Goal: Task Accomplishment & Management: Use online tool/utility

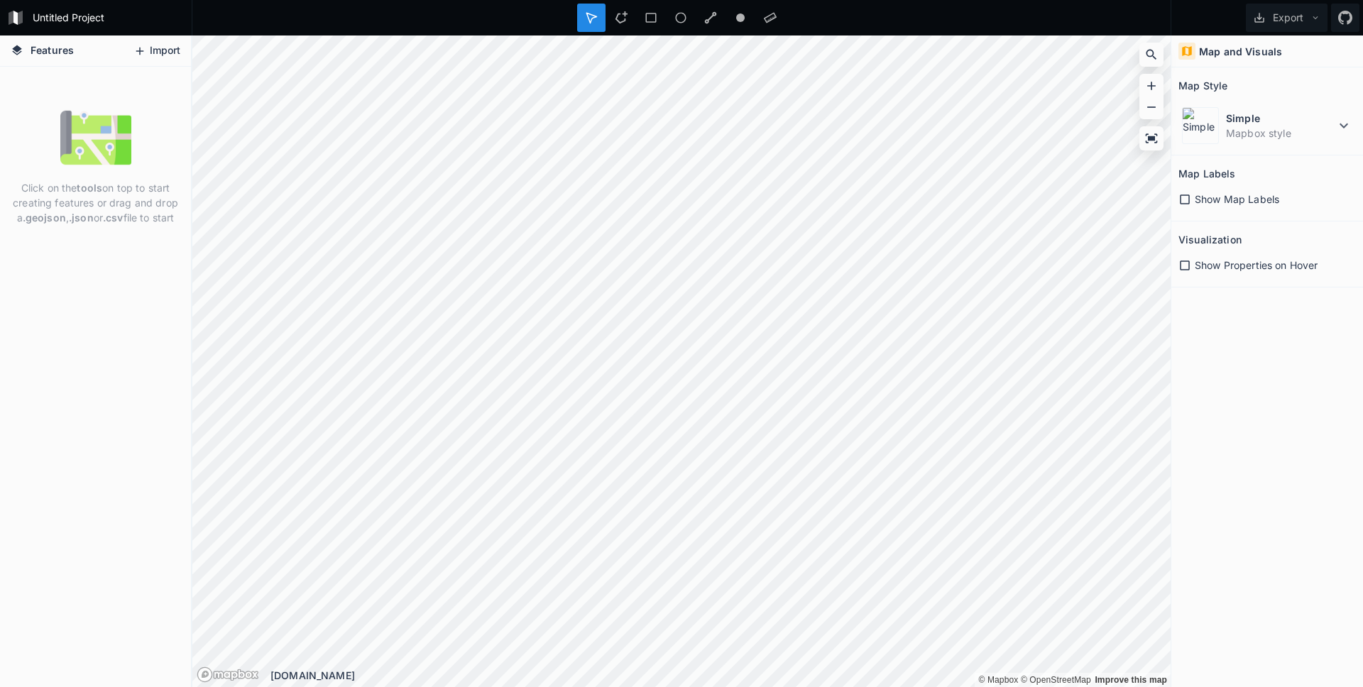
click at [148, 49] on button "Import" at bounding box center [156, 51] width 61 height 23
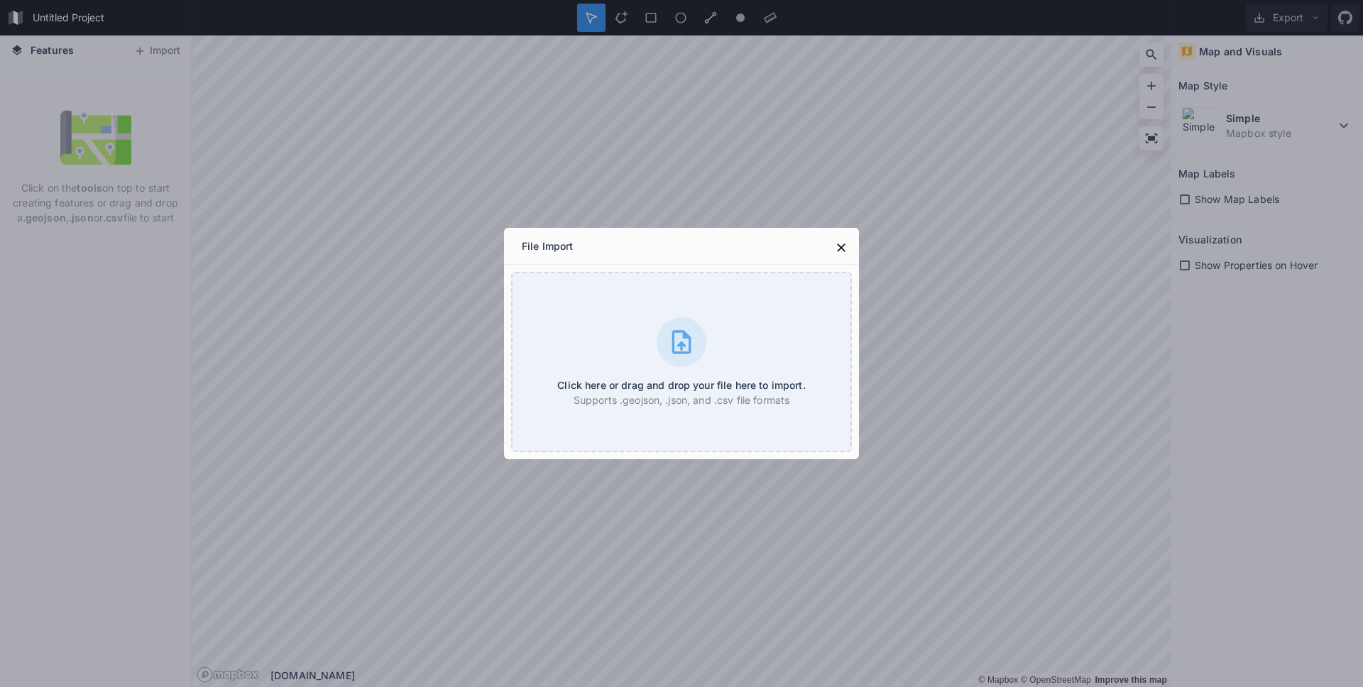
click at [1295, 302] on div "File Import Click here or drag and drop your file here to import. Supports .geo…" at bounding box center [681, 343] width 1363 height 687
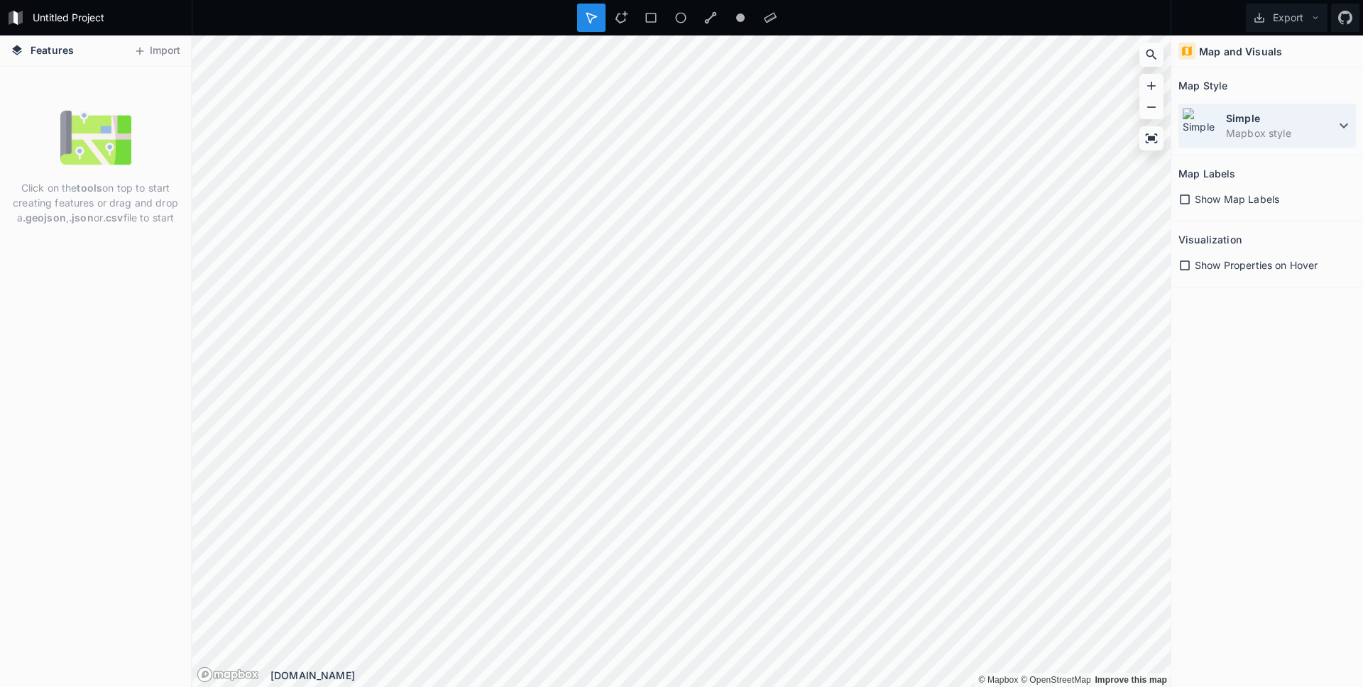
click at [1320, 131] on dd "Mapbox style" at bounding box center [1280, 133] width 109 height 15
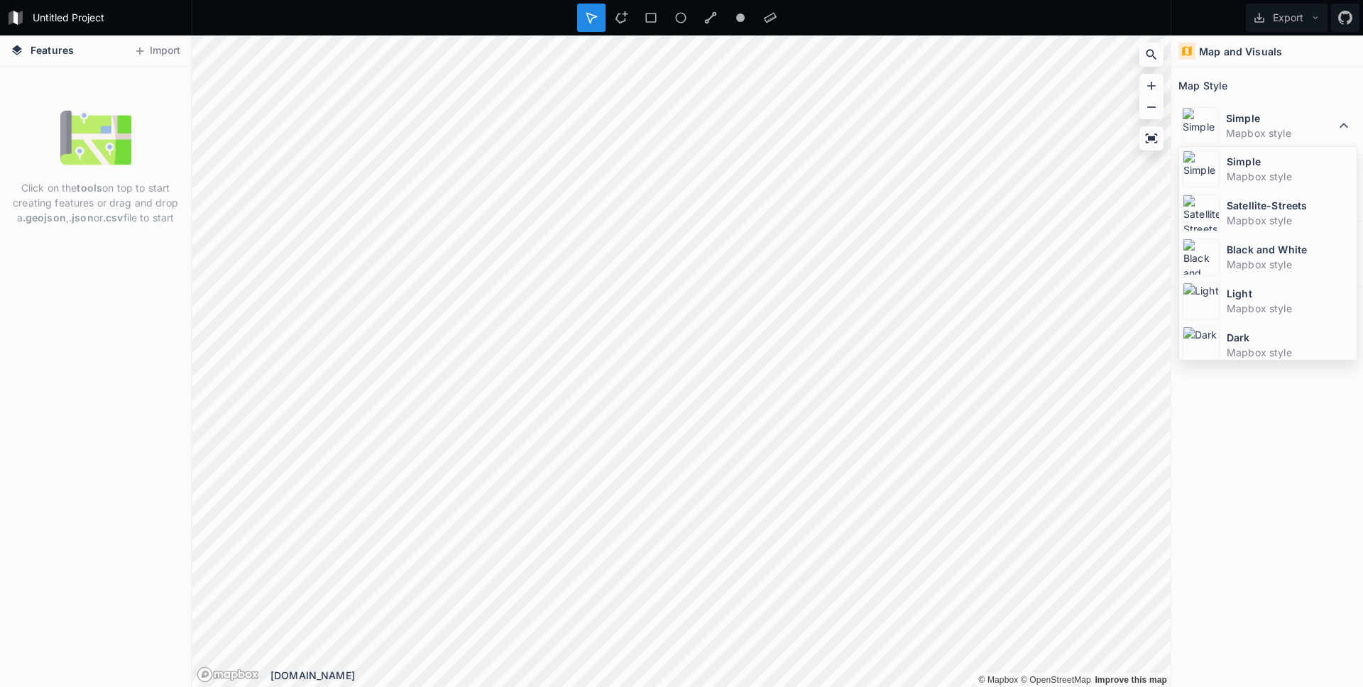
click at [166, 253] on div "Click on the tools on top to start creating features or drag and drop a .geojso…" at bounding box center [95, 377] width 191 height 620
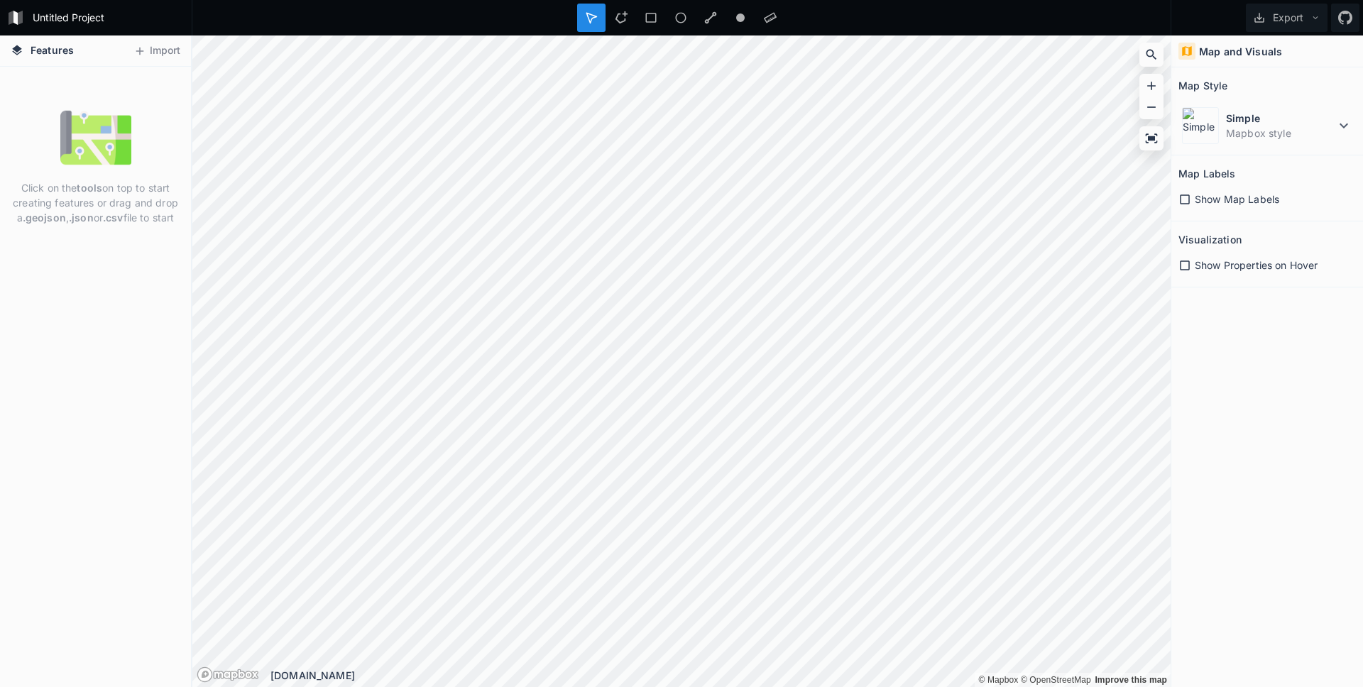
click at [116, 286] on div "Click on the tools on top to start creating features or drag and drop a .geojso…" at bounding box center [95, 377] width 191 height 620
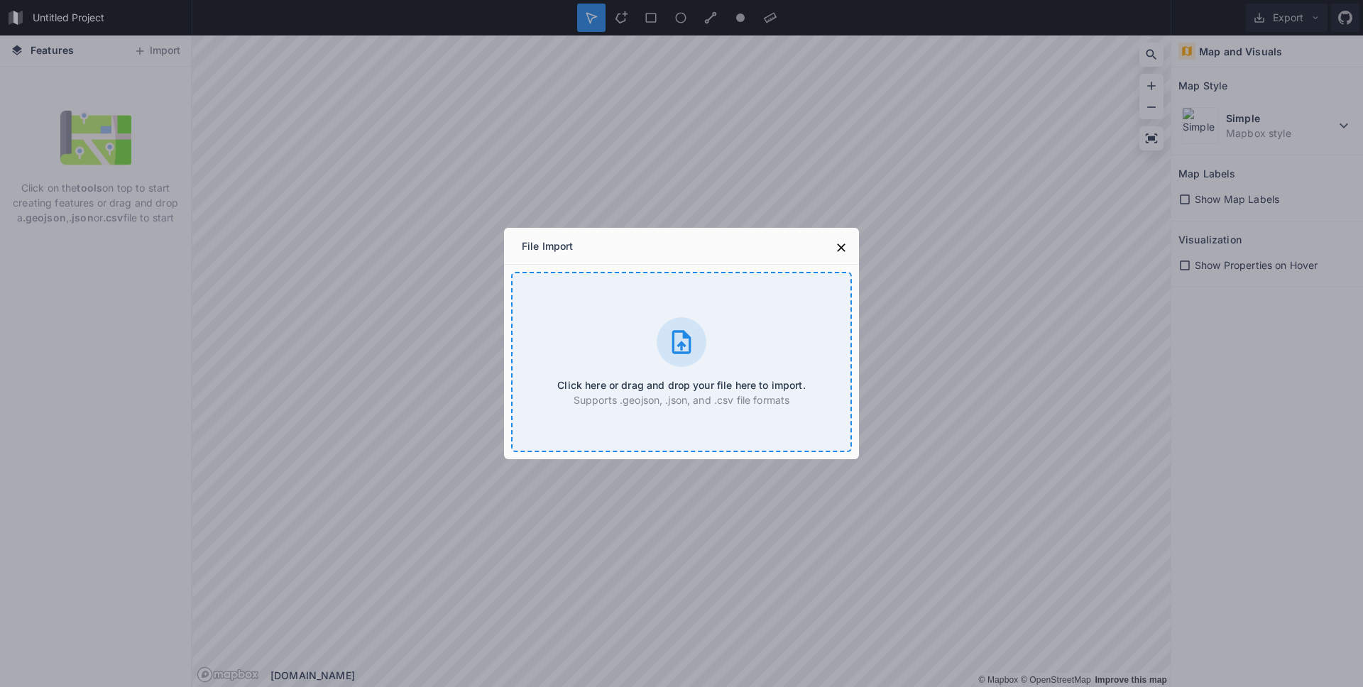
click at [635, 366] on div "Click here or drag and drop your file here to import. Supports .geojson, .json,…" at bounding box center [681, 362] width 341 height 180
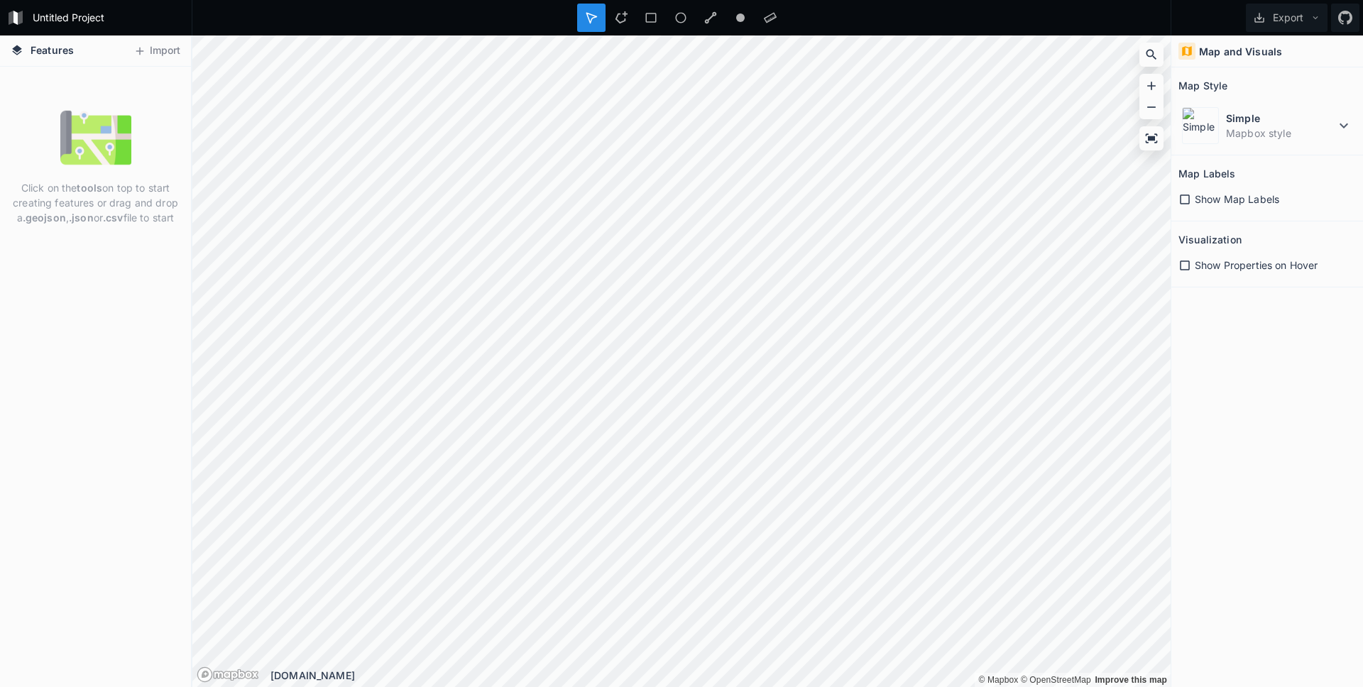
click at [102, 146] on img at bounding box center [95, 137] width 71 height 71
click at [1153, 137] on icon at bounding box center [1152, 137] width 12 height 9
click at [1153, 54] on icon at bounding box center [1151, 55] width 14 height 14
